Goal: Navigation & Orientation: Find specific page/section

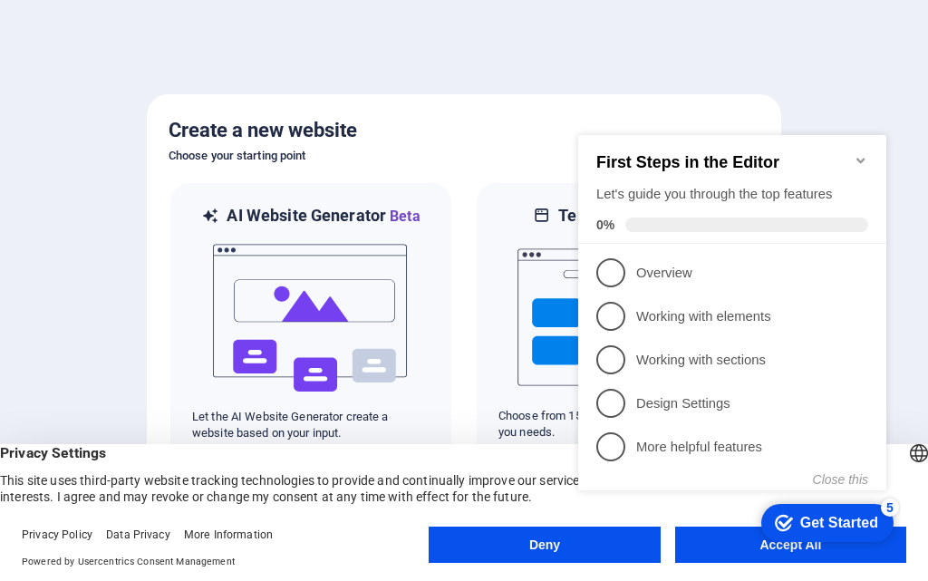
click at [748, 545] on div "checkmark Get Started 5 First Steps in the Editor Let's guide you through the t…" at bounding box center [736, 330] width 330 height 438
click at [769, 544] on div "checkmark Get Started 5 First Steps in the Editor Let's guide you through the t…" at bounding box center [736, 330] width 330 height 438
click at [861, 153] on icon "Minimize checklist" at bounding box center [860, 160] width 14 height 14
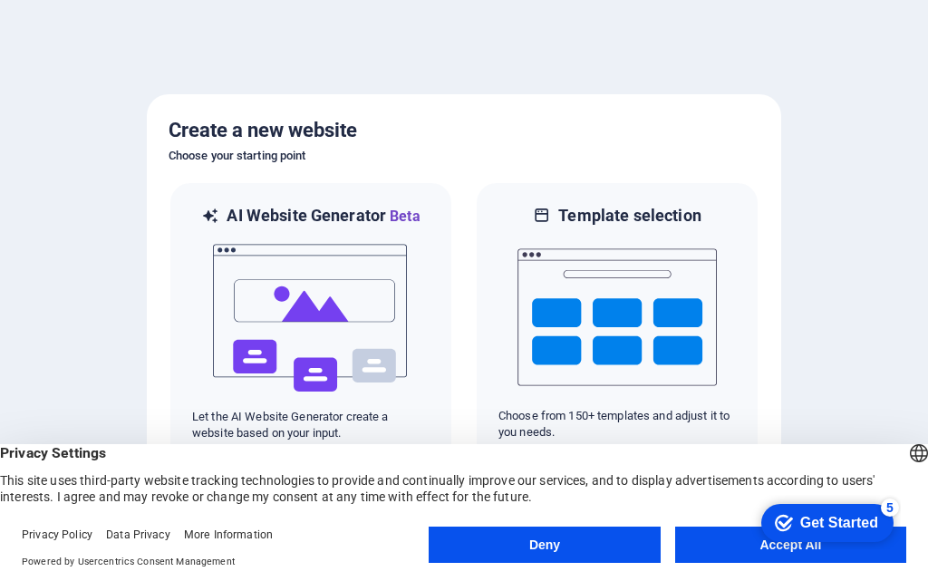
click at [802, 519] on div "Get Started" at bounding box center [839, 523] width 78 height 16
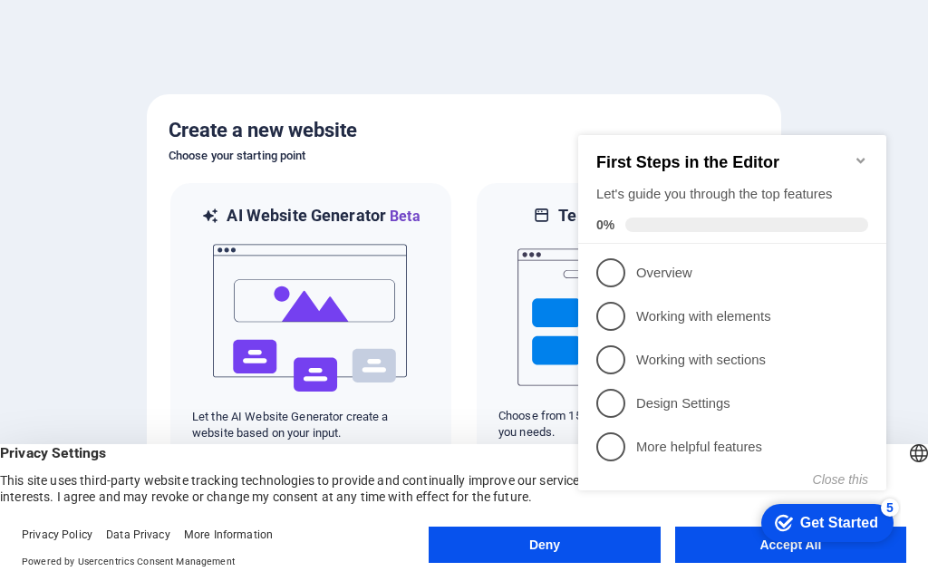
click at [757, 551] on appcues-checklist "Contextual help checklist present on screen" at bounding box center [736, 331] width 330 height 445
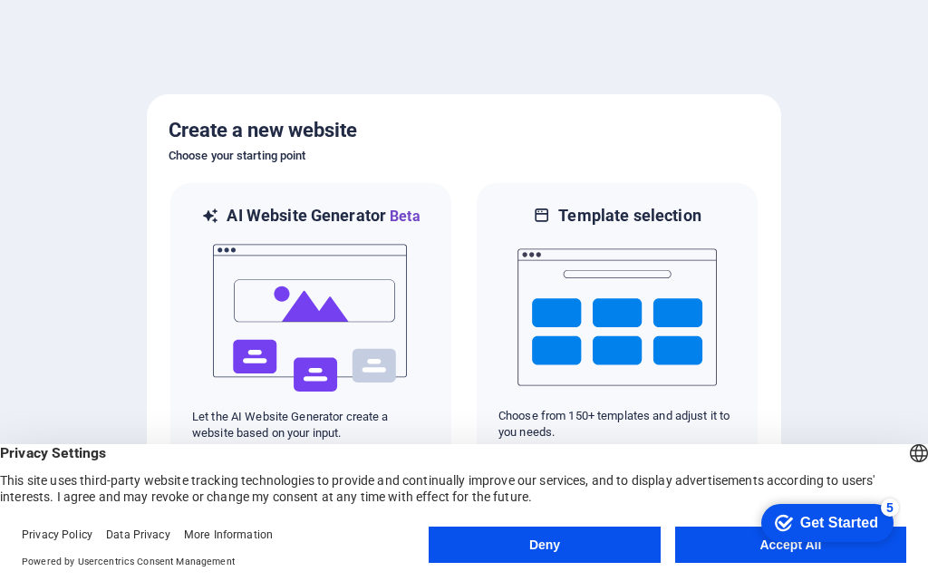
click at [901, 549] on div "checkmark Get Started 5 First Steps in the Editor Let's guide you through the t…" at bounding box center [824, 522] width 154 height 54
click at [765, 541] on div "checkmark Get Started 5 First Steps in the Editor Let's guide you through the t…" at bounding box center [824, 522] width 154 height 54
click at [702, 540] on button "Accept All" at bounding box center [790, 544] width 231 height 36
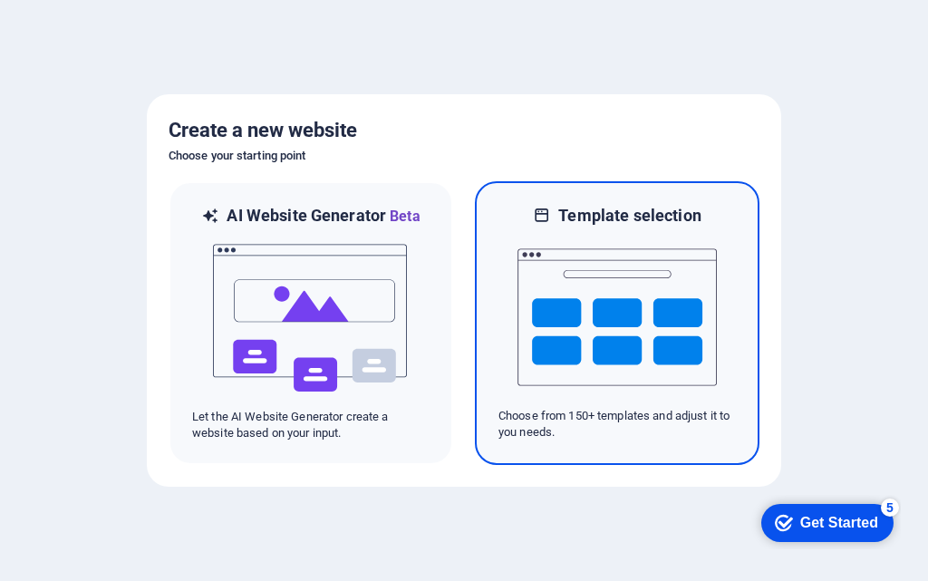
click at [591, 308] on img at bounding box center [616, 317] width 199 height 181
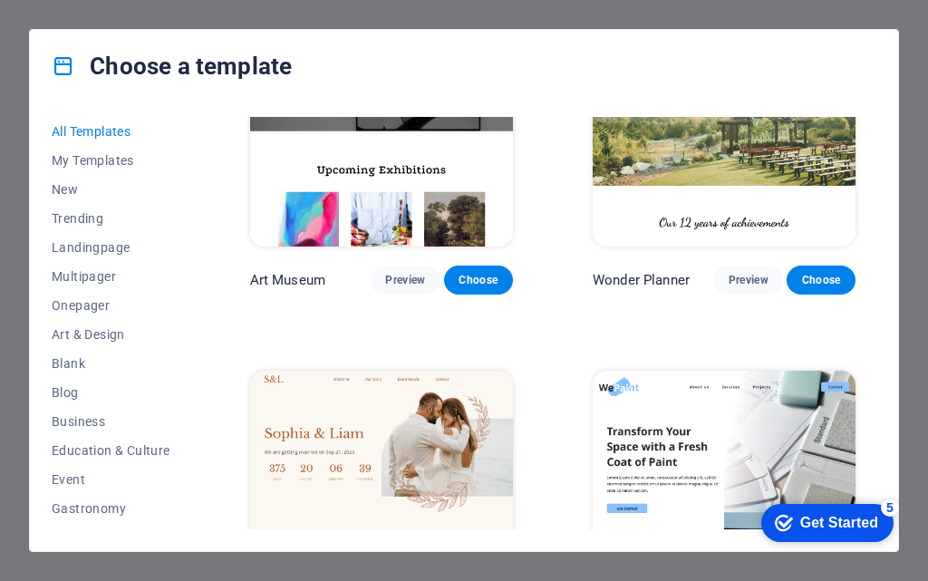
scroll to position [725, 0]
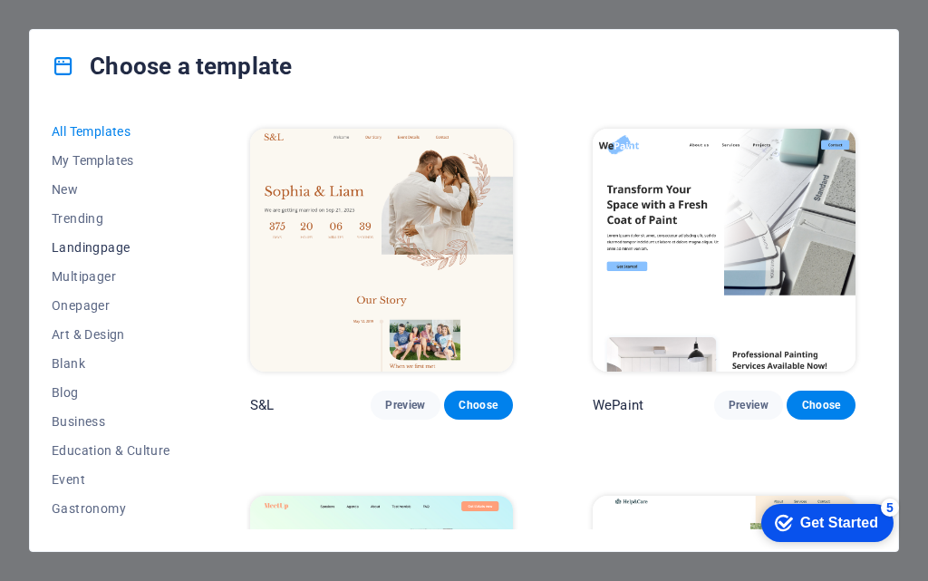
click at [81, 247] on span "Landingpage" at bounding box center [111, 247] width 119 height 14
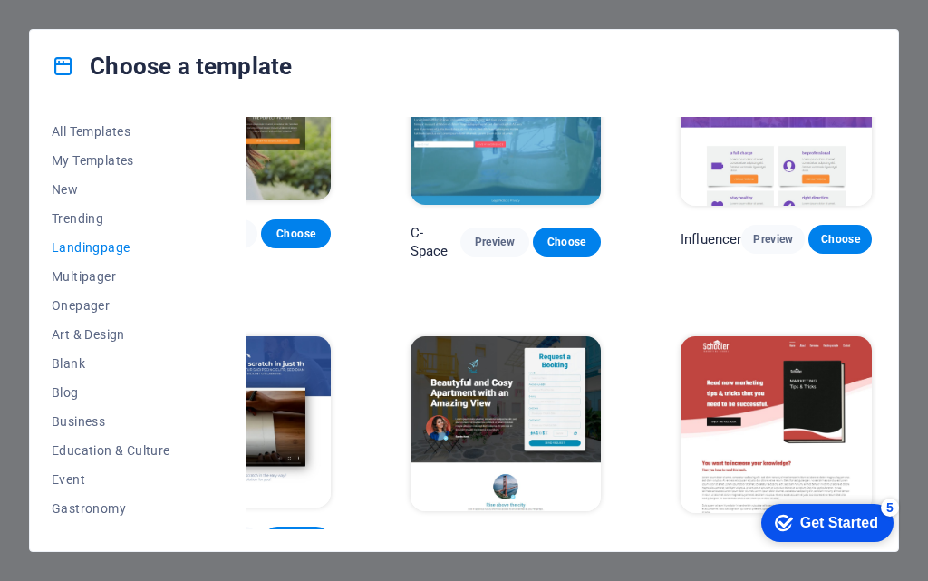
scroll to position [1294, 0]
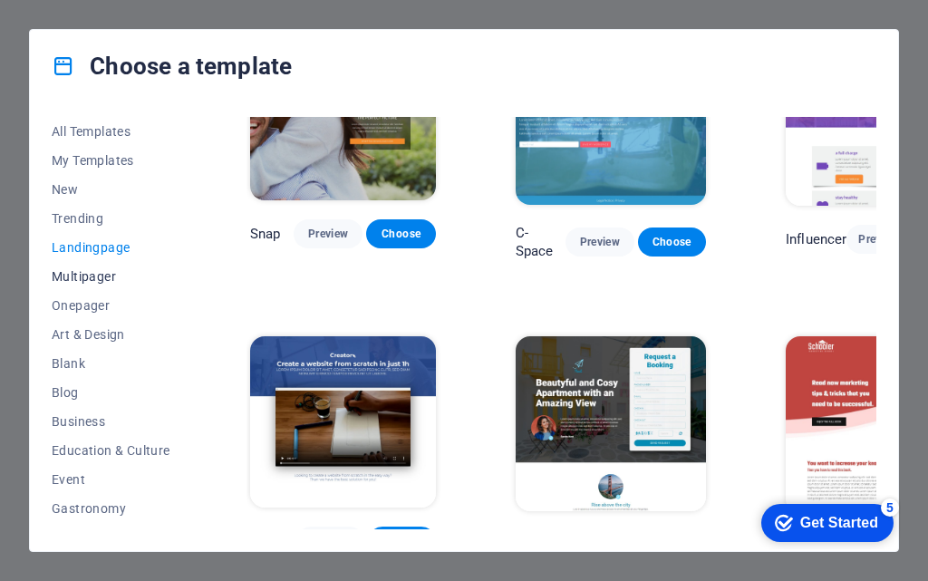
click at [80, 284] on button "Multipager" at bounding box center [111, 276] width 119 height 29
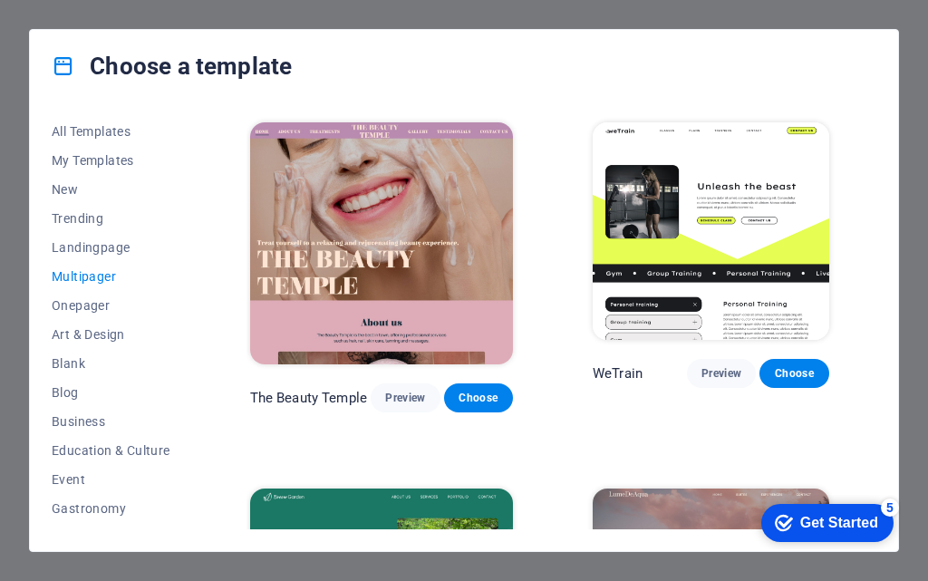
scroll to position [1053, 0]
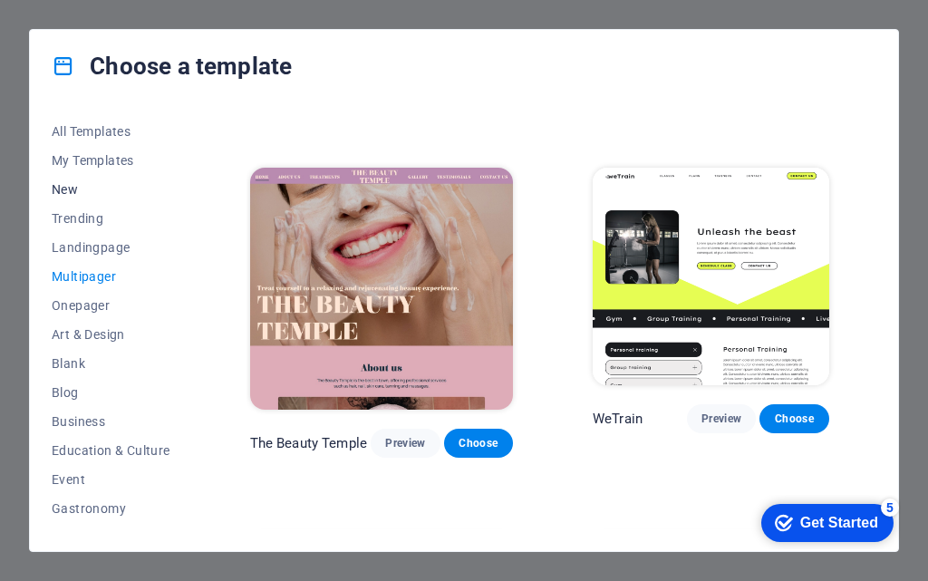
click at [68, 185] on span "New" at bounding box center [111, 189] width 119 height 14
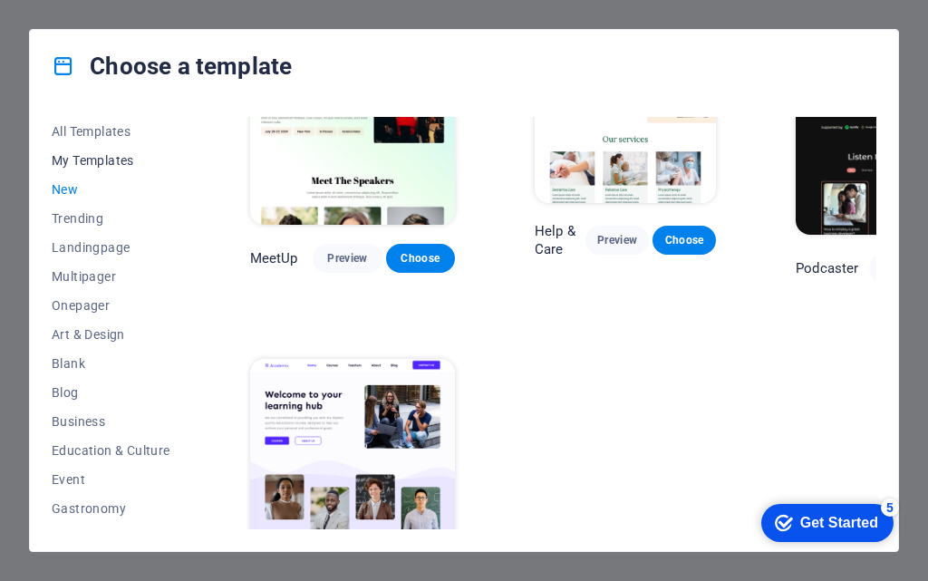
click at [88, 163] on span "My Templates" at bounding box center [111, 160] width 119 height 14
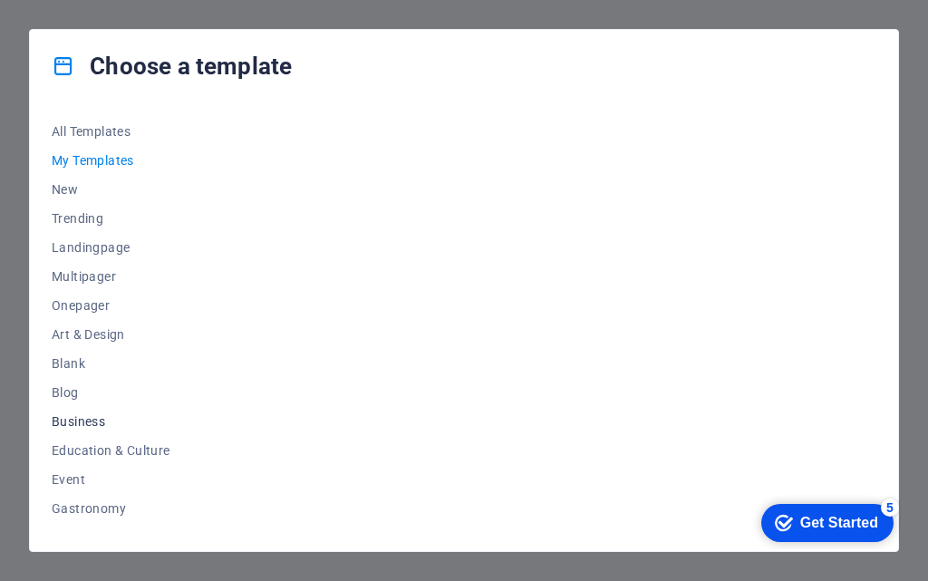
scroll to position [242, 0]
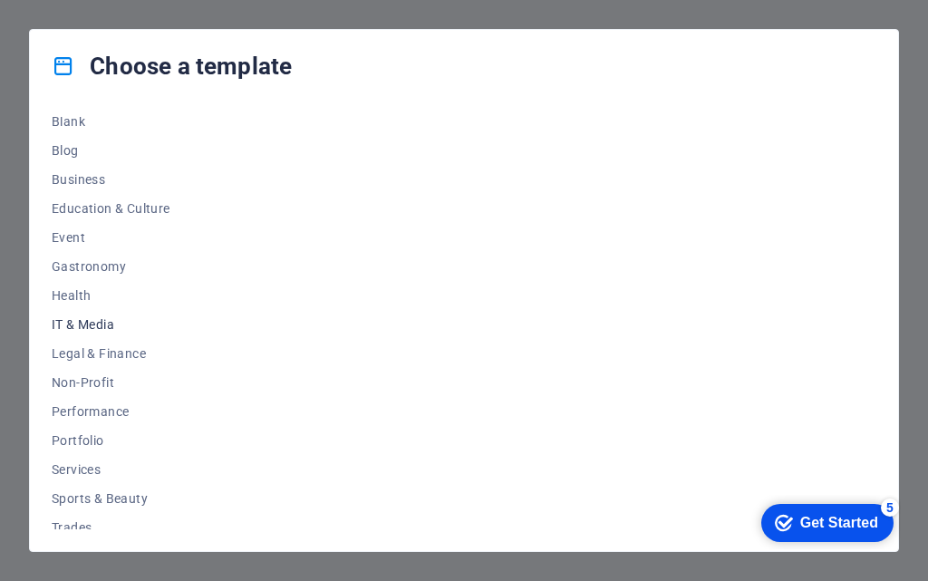
click at [83, 323] on span "IT & Media" at bounding box center [111, 324] width 119 height 14
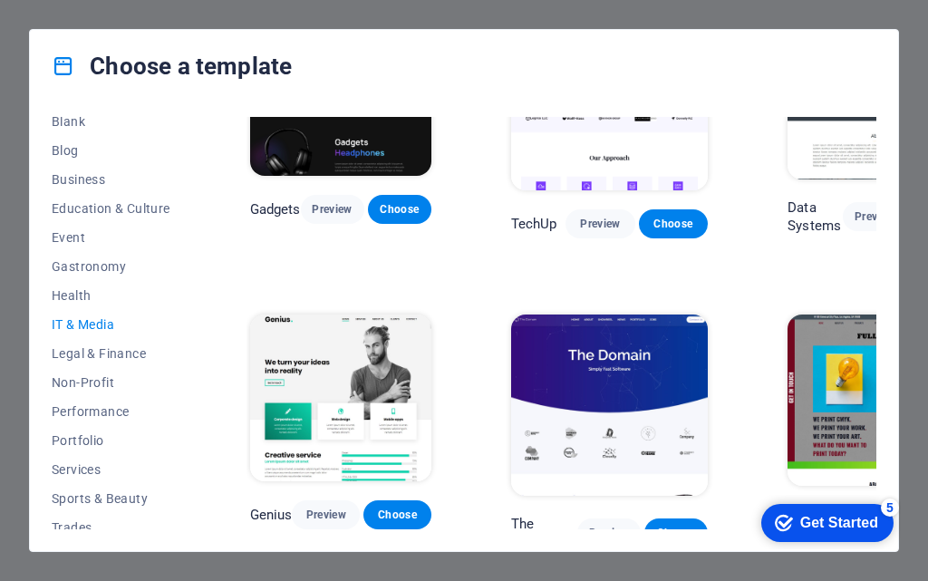
scroll to position [0, 0]
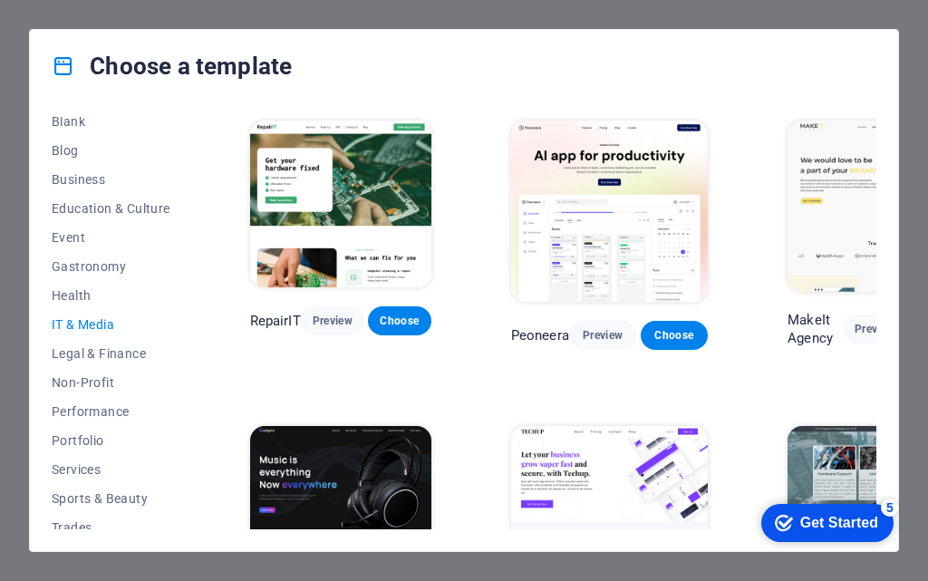
click at [827, 14] on div "Choose a template All Templates My Templates New Trending Landingpage Multipage…" at bounding box center [464, 290] width 928 height 581
click at [178, 14] on div "Choose a template All Templates My Templates New Trending Landingpage Multipage…" at bounding box center [464, 290] width 928 height 581
